Goal: Information Seeking & Learning: Find specific fact

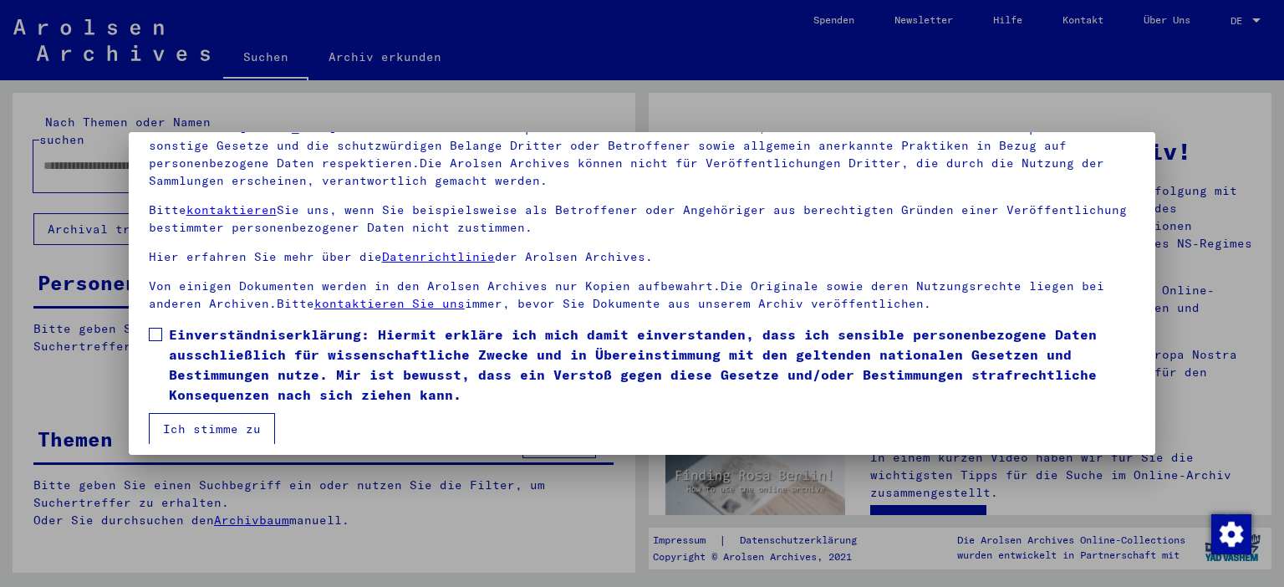
scroll to position [142, 0]
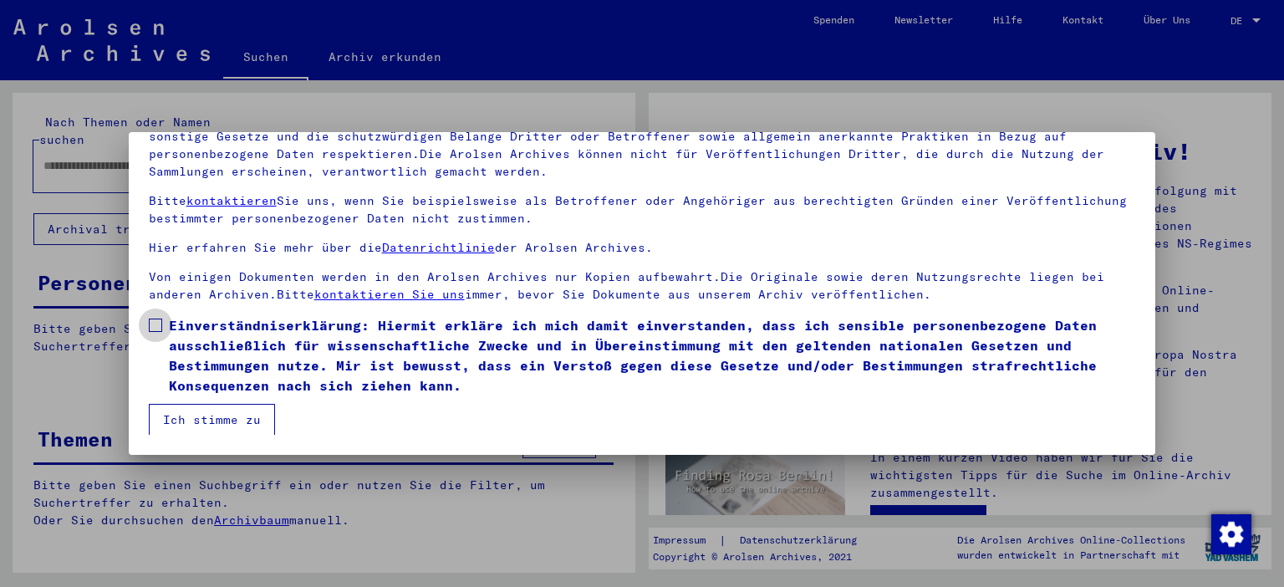
click at [155, 327] on span at bounding box center [155, 324] width 13 height 13
click at [205, 417] on button "Ich stimme zu" at bounding box center [212, 420] width 126 height 32
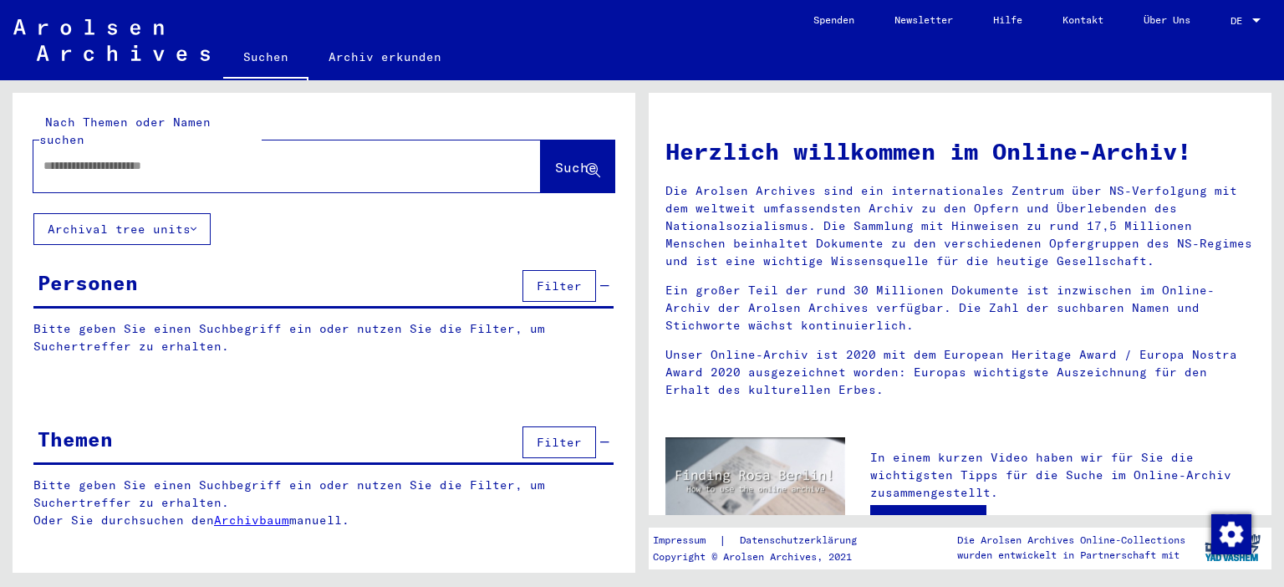
click at [87, 157] on input "text" at bounding box center [266, 166] width 447 height 18
type input "**********"
click at [555, 159] on span "Suche" at bounding box center [576, 167] width 42 height 17
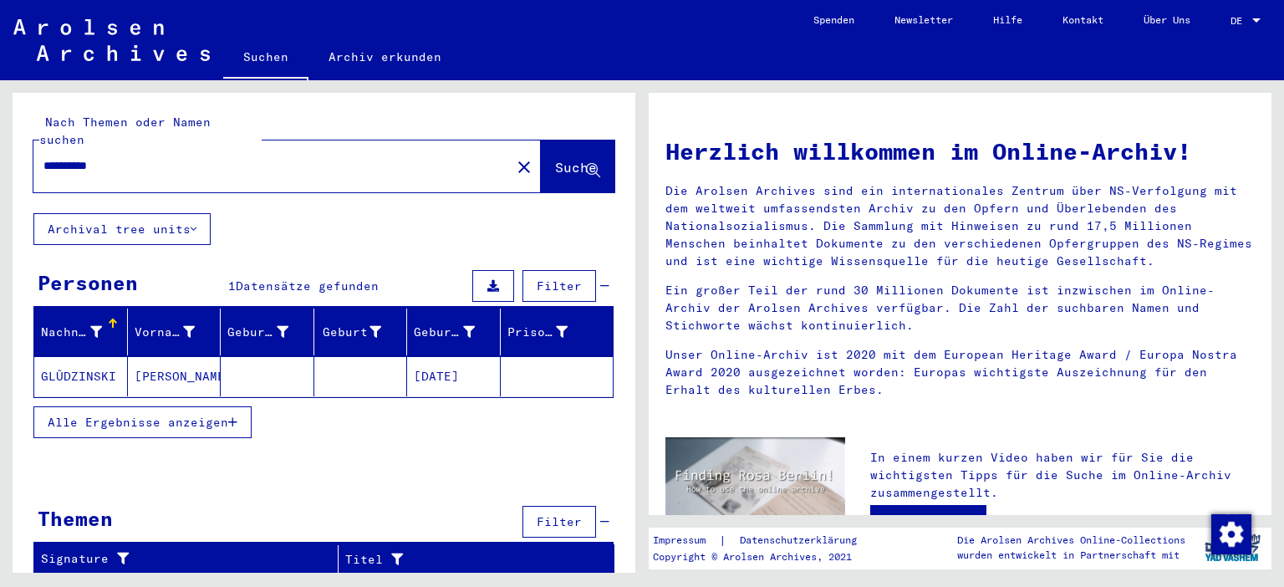
click at [80, 357] on mat-cell "GLÛDZINSKI" at bounding box center [81, 376] width 94 height 40
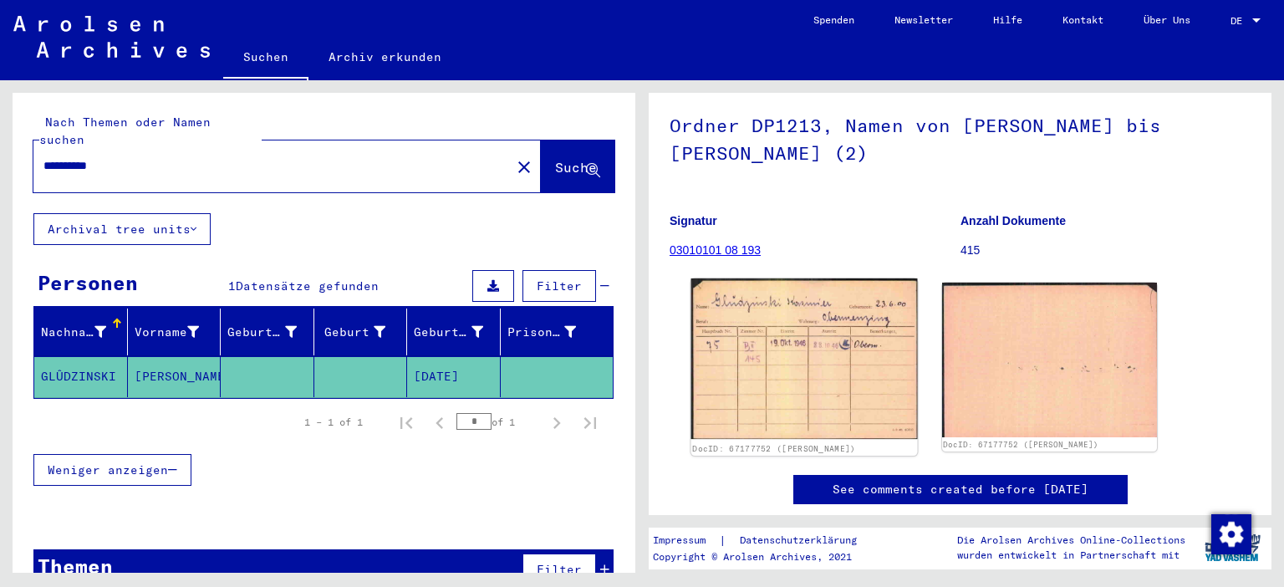
scroll to position [92, 0]
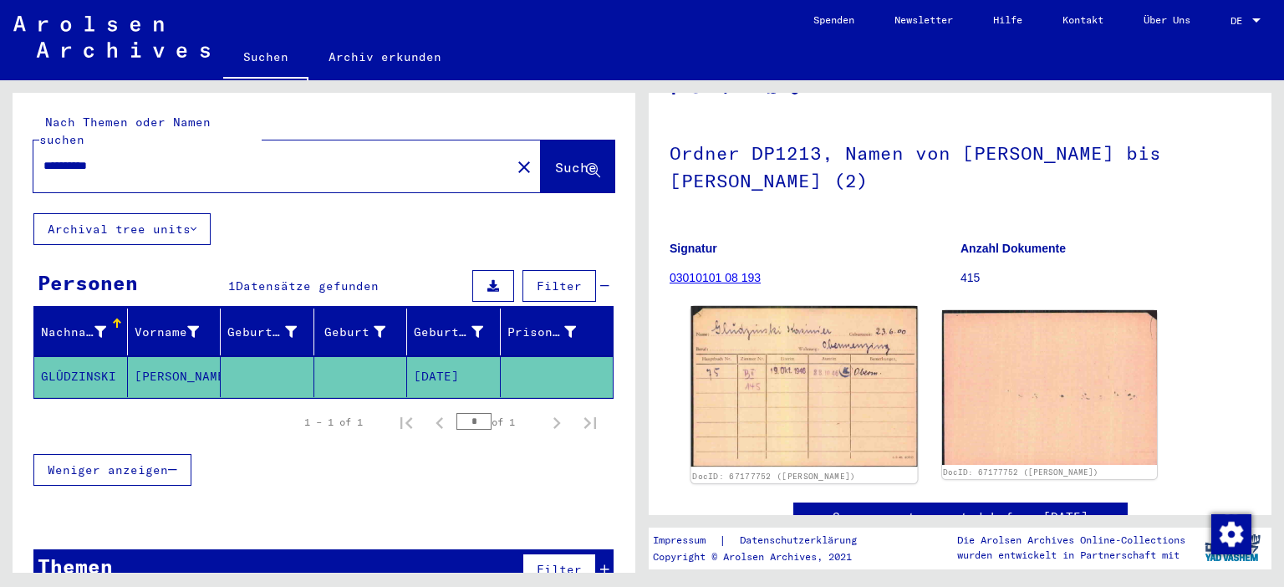
click at [787, 366] on img at bounding box center [804, 386] width 226 height 160
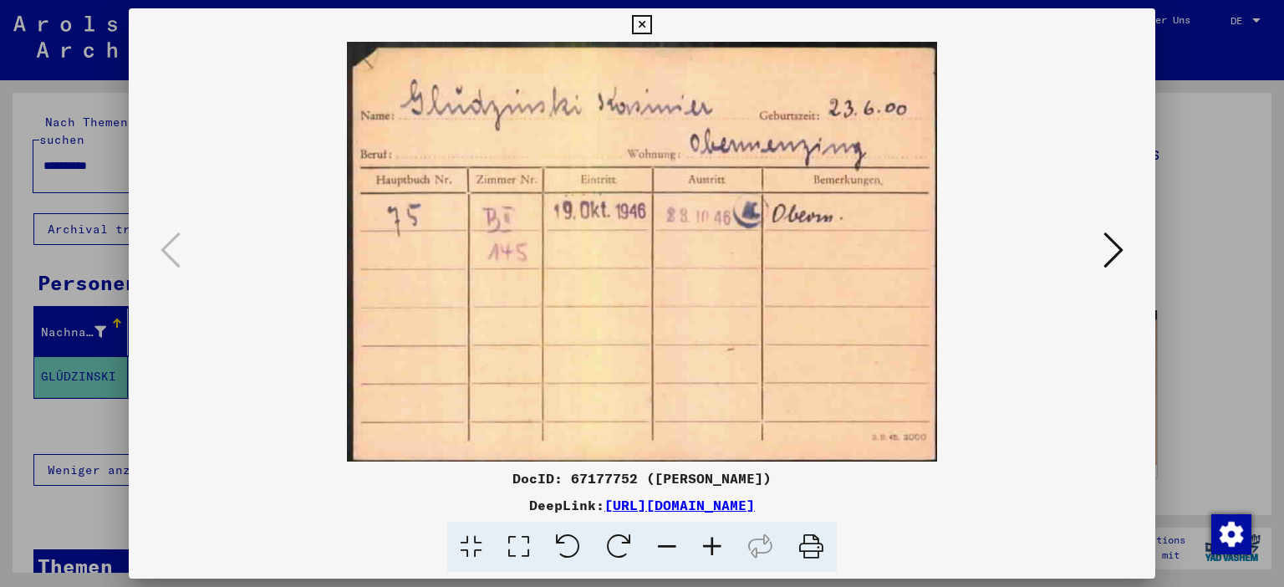
click at [651, 23] on icon at bounding box center [641, 25] width 19 height 20
